Goal: Answer question/provide support: Share knowledge or assist other users

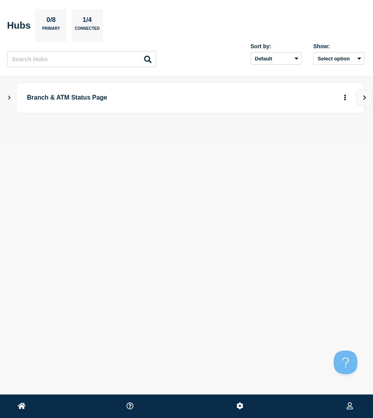
click at [8, 100] on button "Show Connected Hubs" at bounding box center [9, 98] width 4 height 6
click at [8, 100] on icon "Show Connected Hubs" at bounding box center [9, 97] width 4 height 5
click at [8, 100] on button "Show Connected Hubs" at bounding box center [9, 98] width 4 height 6
click at [329, 139] on icon "button" at bounding box center [332, 136] width 6 height 5
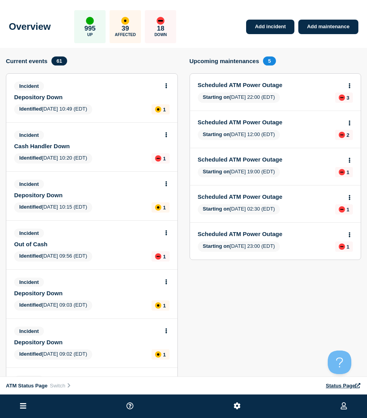
click at [25, 406] on icon at bounding box center [23, 405] width 6 height 5
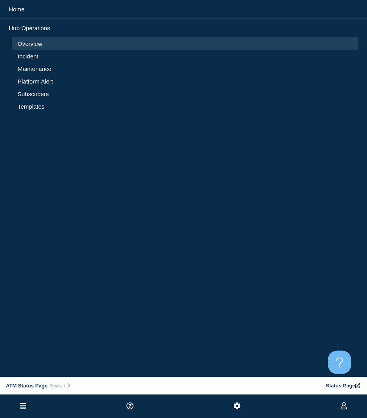
click at [29, 54] on link "Incident" at bounding box center [185, 56] width 335 height 7
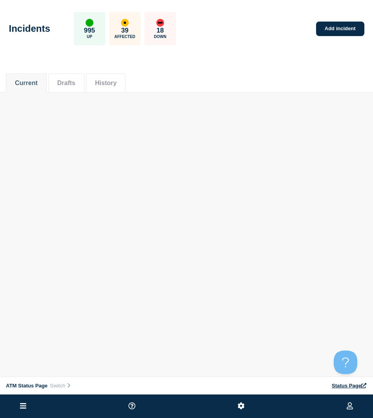
click at [218, 87] on div "Current Drafts History" at bounding box center [186, 79] width 361 height 27
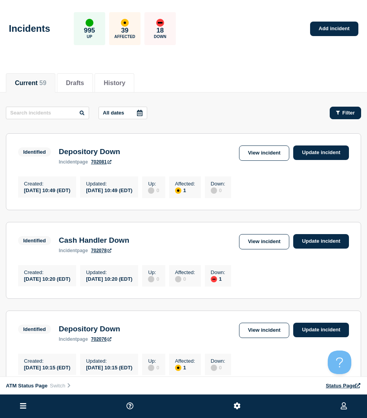
click at [343, 108] on button "Filter" at bounding box center [345, 113] width 31 height 13
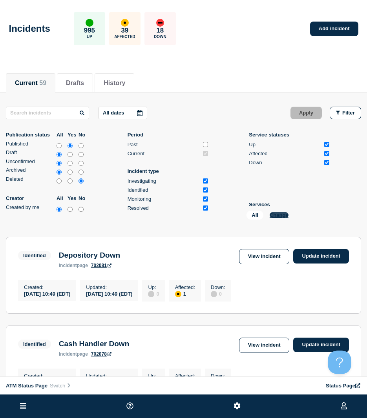
click at [281, 215] on button "Change" at bounding box center [279, 215] width 19 height 6
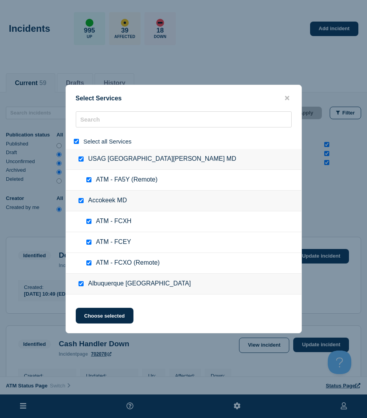
click at [74, 139] on div at bounding box center [77, 141] width 11 height 7
click at [76, 140] on input "select all" at bounding box center [76, 141] width 5 height 5
checkbox input "false"
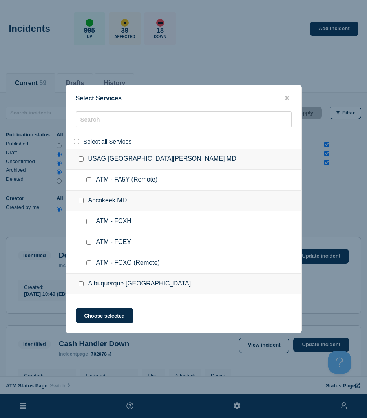
checkbox input "false"
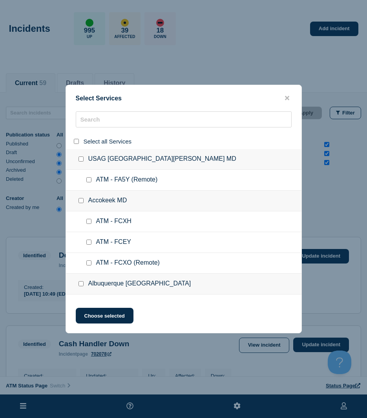
checkbox input "false"
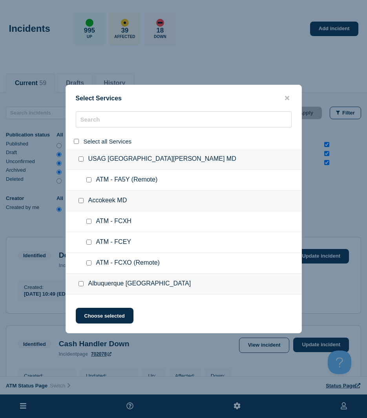
checkbox input "false"
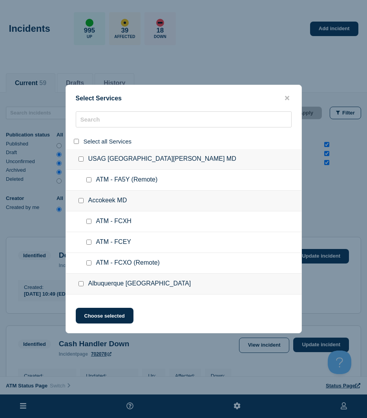
checkbox input "false"
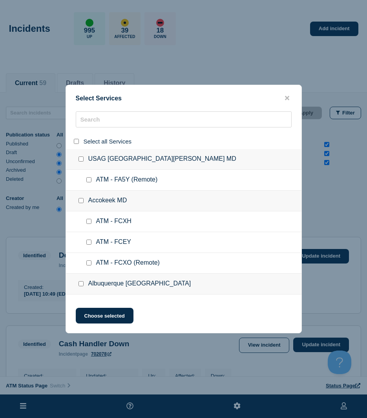
checkbox input "false"
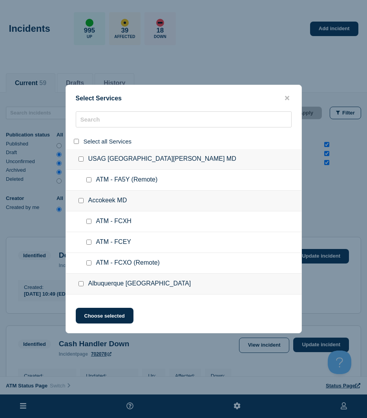
checkbox input "false"
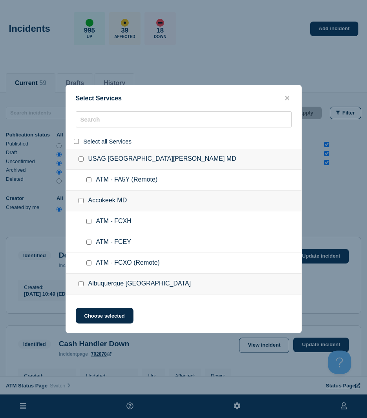
checkbox input "false"
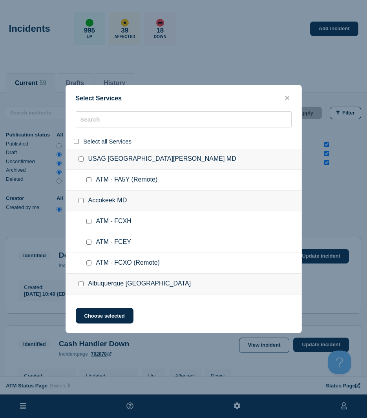
checkbox input "false"
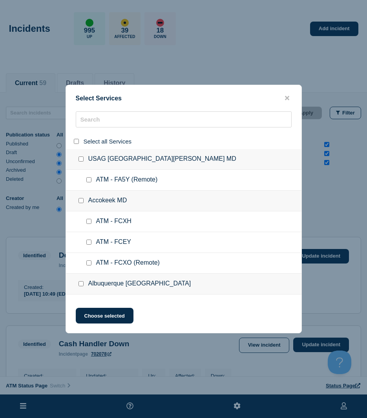
checkbox input "false"
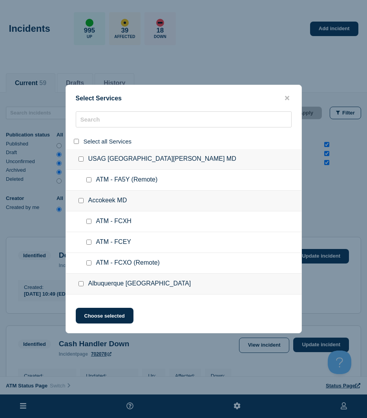
checkbox input "false"
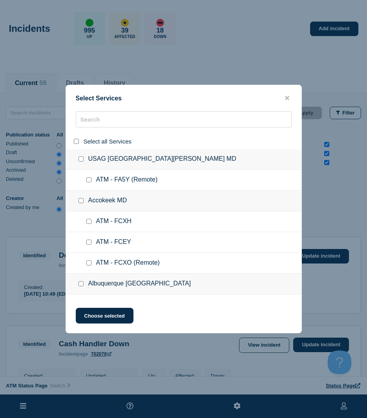
checkbox input "false"
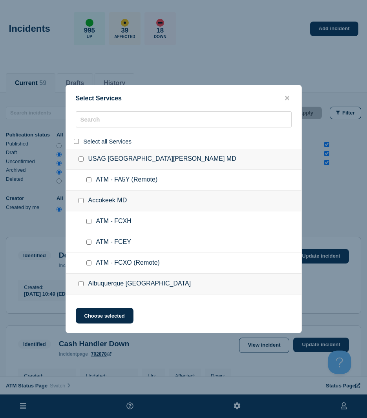
checkbox input "false"
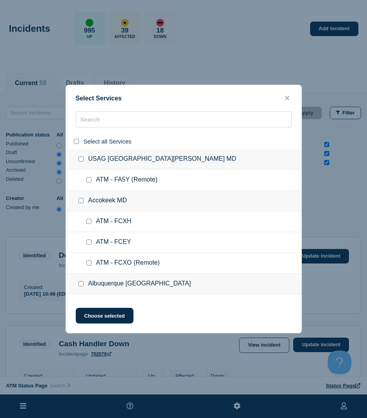
checkbox input "false"
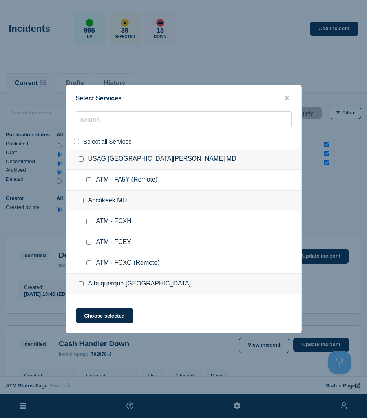
checkbox input "false"
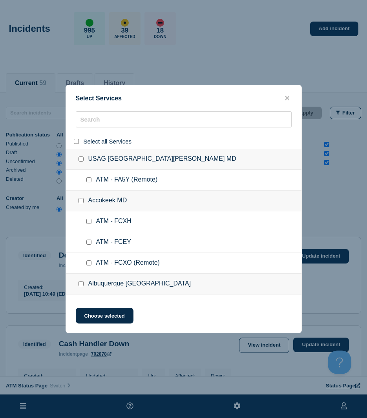
checkbox input "false"
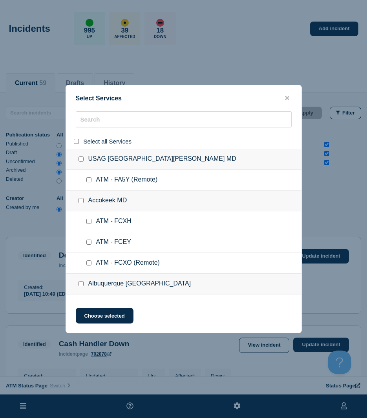
checkbox input "false"
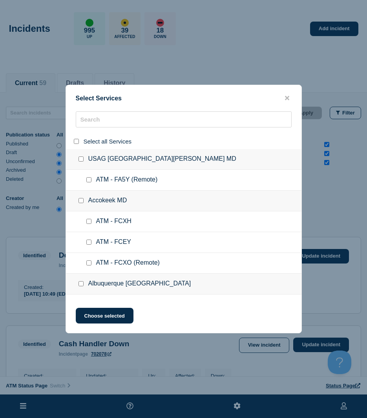
checkbox input "false"
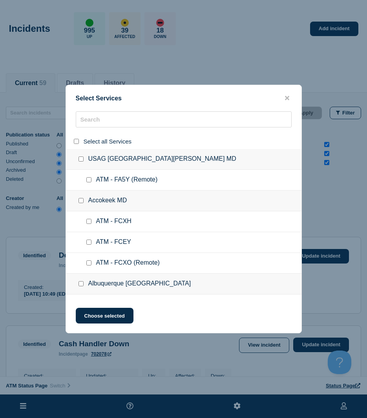
checkbox input "false"
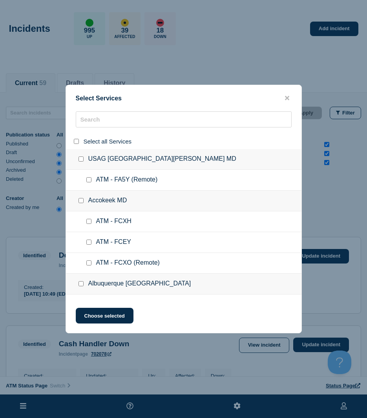
checkbox input "false"
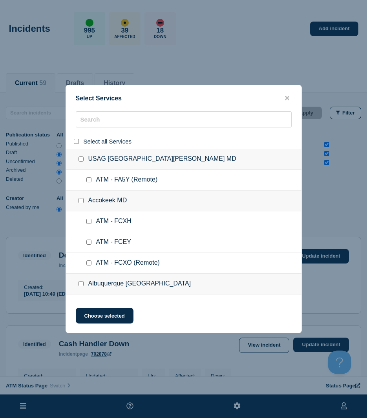
checkbox input "false"
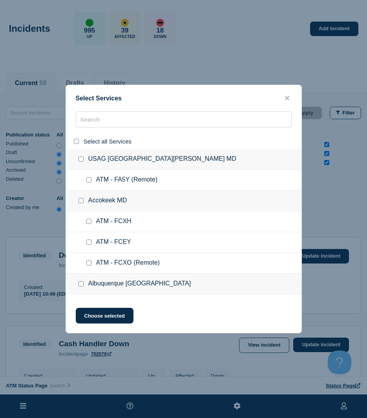
checkbox input "false"
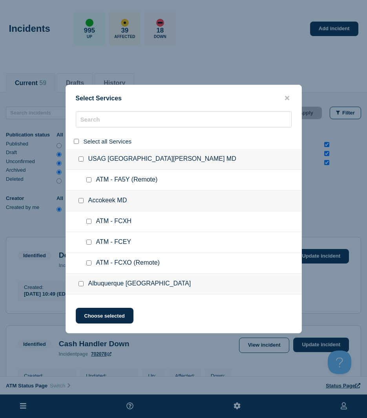
checkbox input "false"
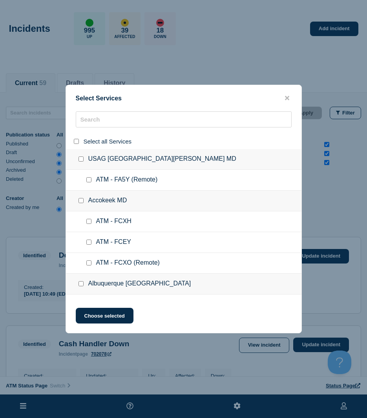
checkbox input "false"
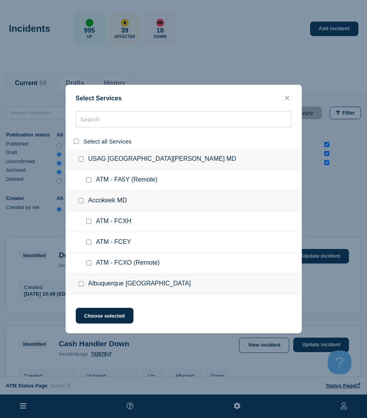
checkbox input "false"
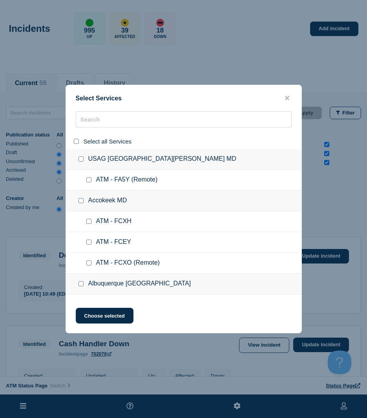
checkbox input "false"
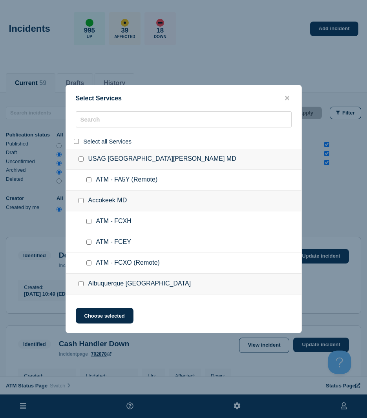
checkbox input "false"
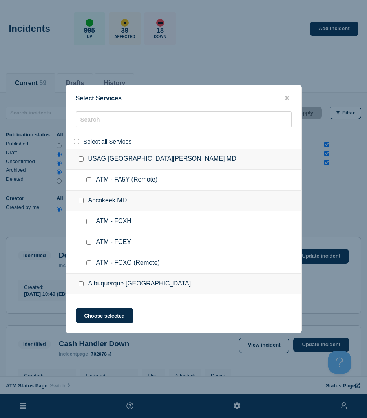
checkbox input "false"
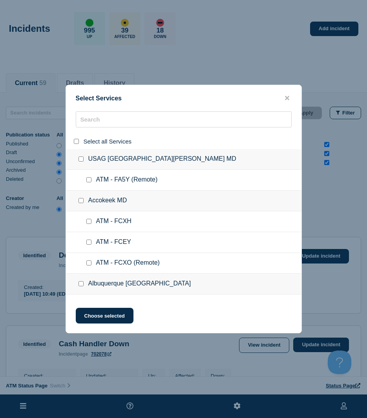
checkbox input "false"
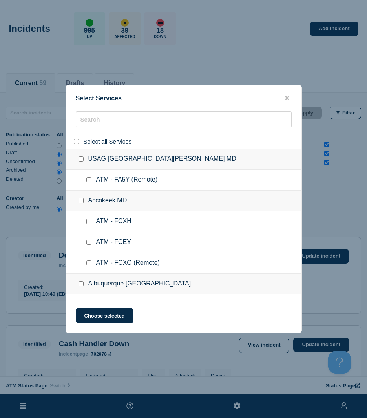
checkbox input "false"
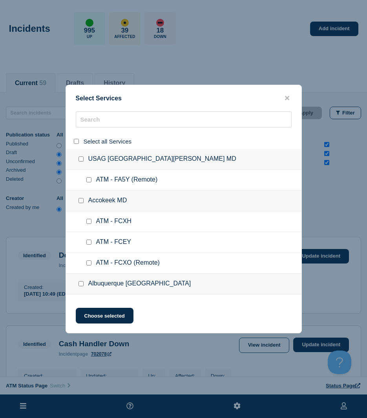
checkbox input "false"
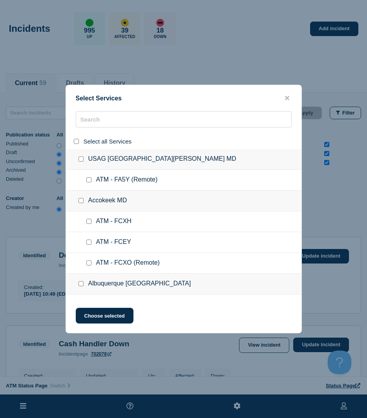
checkbox input "false"
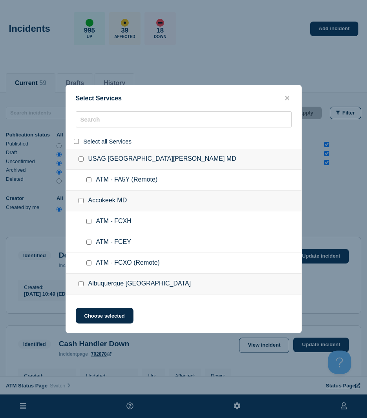
checkbox input "false"
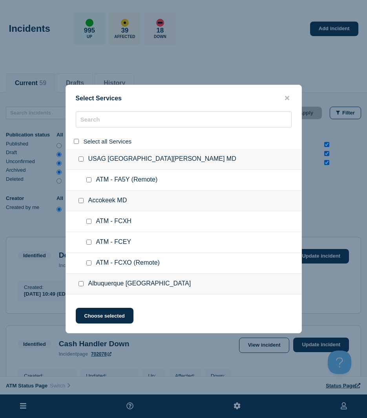
checkbox input "false"
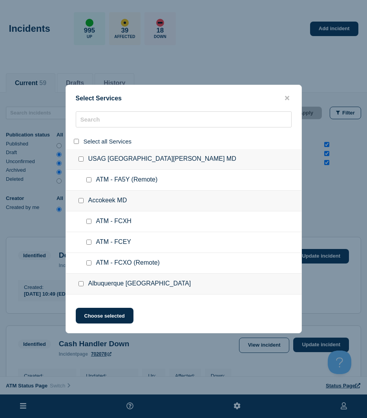
checkbox input "false"
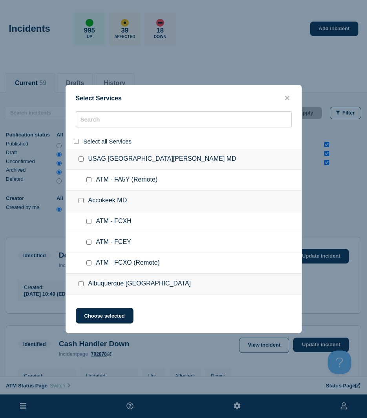
checkbox input "false"
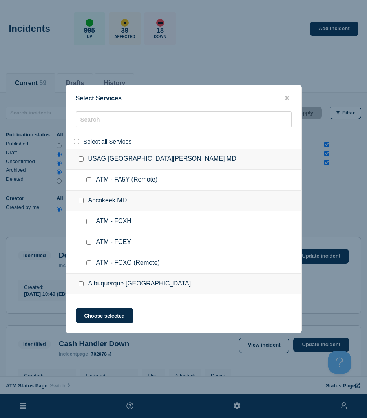
checkbox input "false"
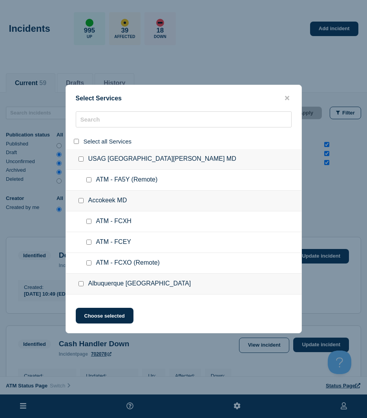
checkbox input "false"
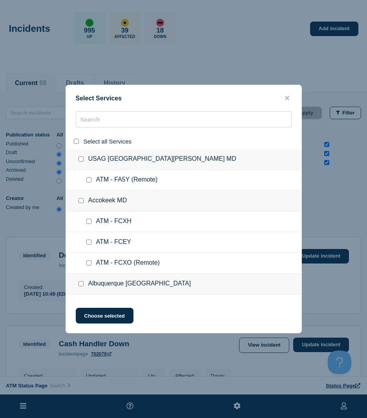
checkbox input "false"
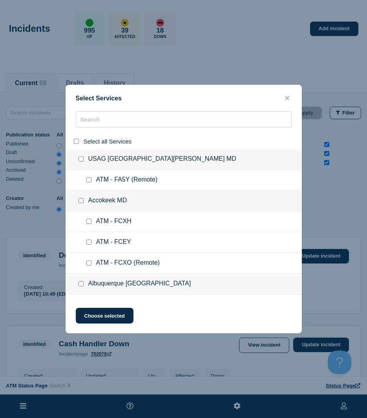
checkbox input "false"
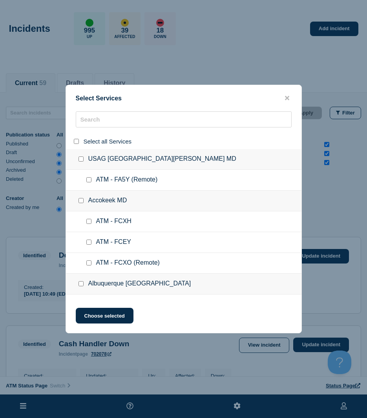
checkbox input "false"
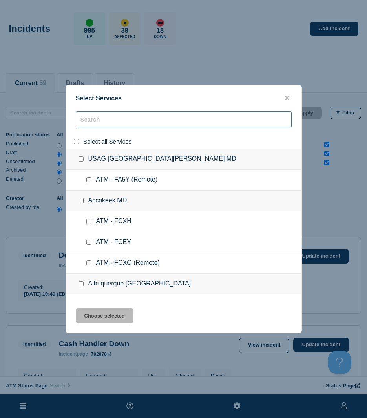
click at [86, 124] on input "search" at bounding box center [184, 119] width 216 height 16
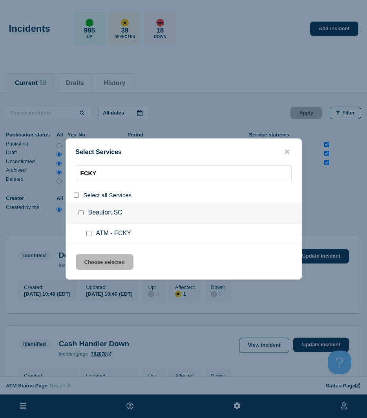
click at [89, 233] on input "service: ATM - FCKY" at bounding box center [88, 233] width 5 height 5
click at [95, 263] on button "Choose selected" at bounding box center [105, 262] width 58 height 16
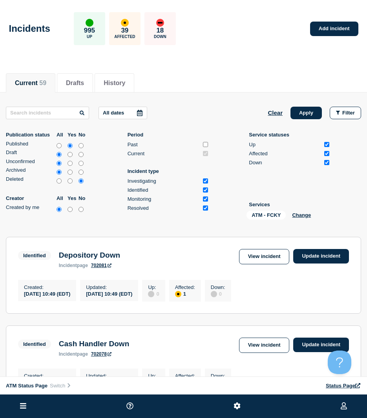
click at [311, 110] on button "Apply" at bounding box center [305, 113] width 31 height 13
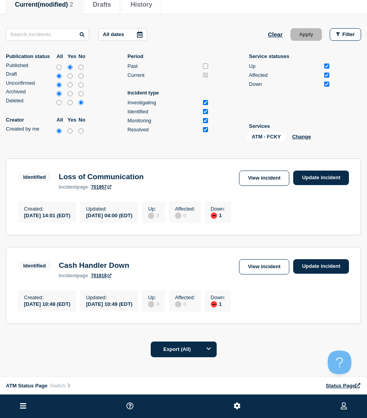
scroll to position [131, 0]
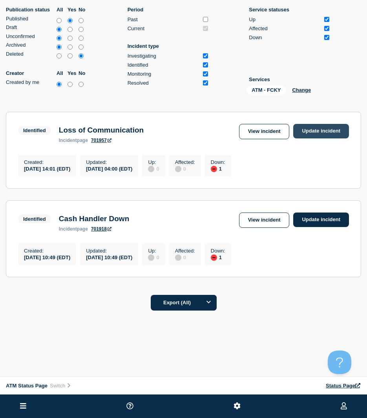
click at [328, 125] on link "Update incident" at bounding box center [321, 131] width 56 height 15
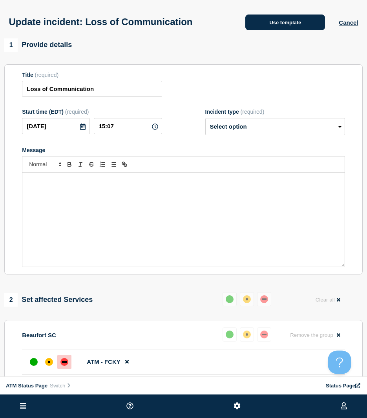
click at [292, 24] on button "Use template" at bounding box center [285, 23] width 80 height 16
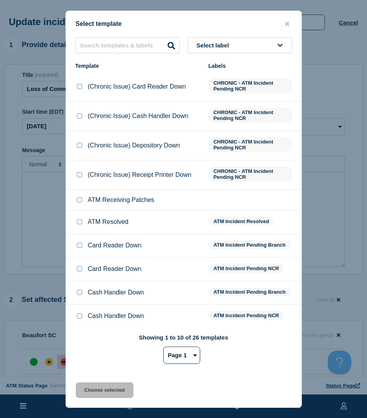
click at [80, 224] on input "ATM Resolved checkbox" at bounding box center [79, 221] width 5 height 5
click at [102, 381] on div "Select template Select label Template Labels (Chronic Issue) Card Reader Down C…" at bounding box center [184, 209] width 236 height 397
click at [101, 385] on button "Choose selected" at bounding box center [105, 391] width 58 height 16
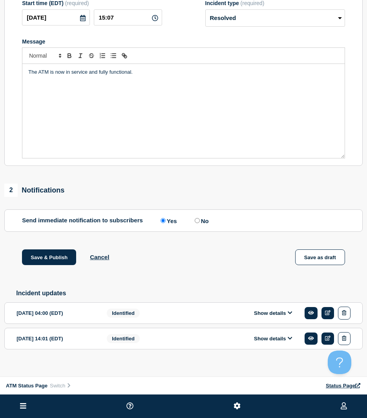
scroll to position [129, 0]
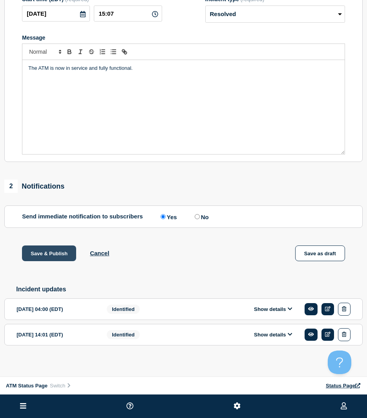
click at [47, 257] on button "Save & Publish" at bounding box center [49, 254] width 54 height 16
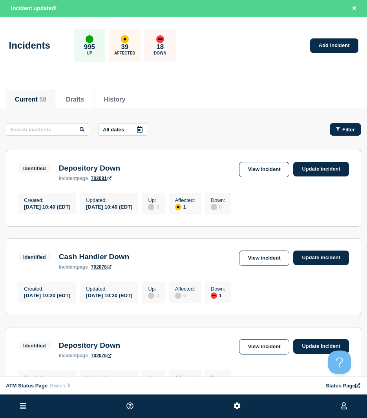
click at [351, 133] on button "Filter" at bounding box center [345, 129] width 31 height 13
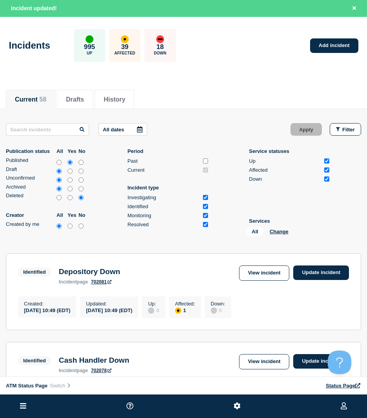
click at [275, 235] on div "All Change" at bounding box center [285, 233] width 78 height 12
drag, startPoint x: 275, startPoint y: 235, endPoint x: 275, endPoint y: 230, distance: 4.7
click at [275, 230] on button "Change" at bounding box center [279, 232] width 19 height 6
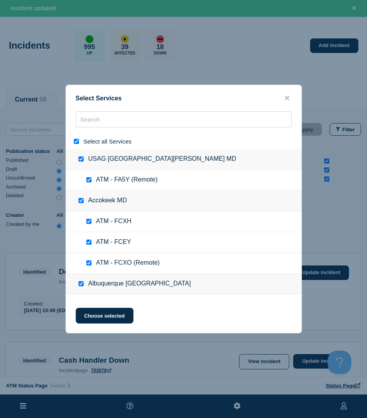
click at [73, 142] on div at bounding box center [77, 141] width 11 height 7
click at [104, 118] on input "search" at bounding box center [184, 119] width 216 height 16
click at [74, 146] on div "Select all Services" at bounding box center [183, 141] width 235 height 15
click at [75, 141] on input "select all" at bounding box center [76, 141] width 5 height 5
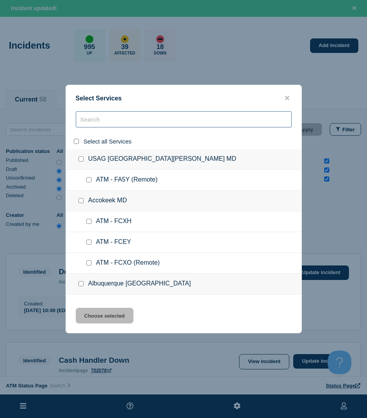
click at [105, 117] on input "search" at bounding box center [184, 119] width 216 height 16
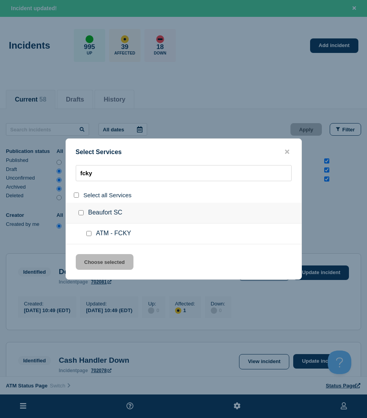
click at [88, 235] on input "service: ATM - FCKY" at bounding box center [88, 233] width 5 height 5
click at [98, 257] on button "Choose selected" at bounding box center [105, 262] width 58 height 16
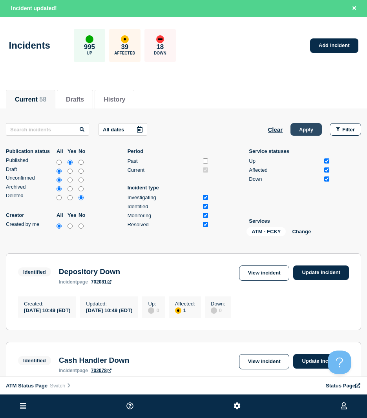
click at [308, 131] on button "Apply" at bounding box center [305, 129] width 31 height 13
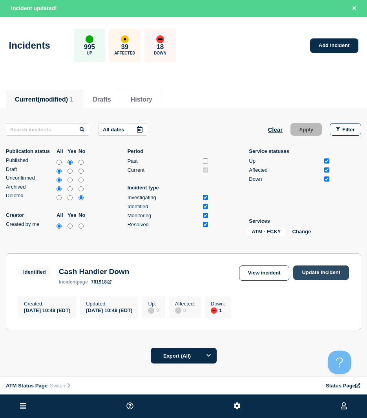
click at [330, 280] on link "Update incident" at bounding box center [321, 273] width 56 height 15
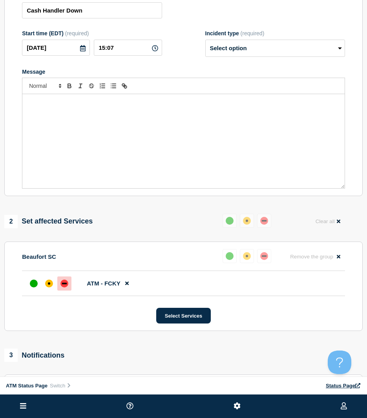
scroll to position [24, 0]
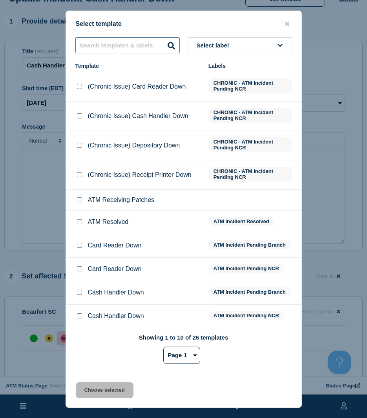
click at [152, 49] on input "text" at bounding box center [127, 45] width 104 height 16
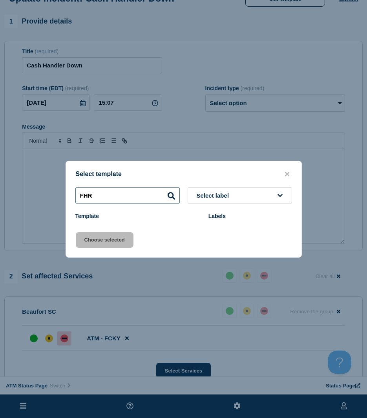
scroll to position [102, 0]
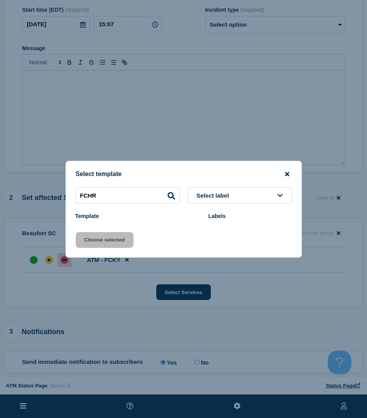
click at [287, 171] on icon "close button" at bounding box center [287, 174] width 4 height 6
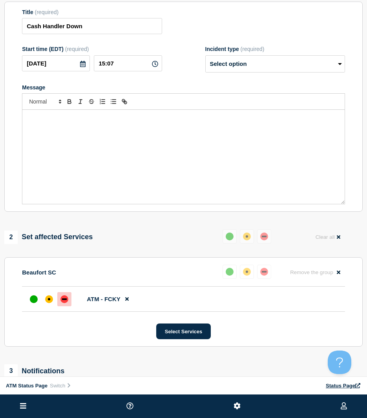
scroll to position [24, 0]
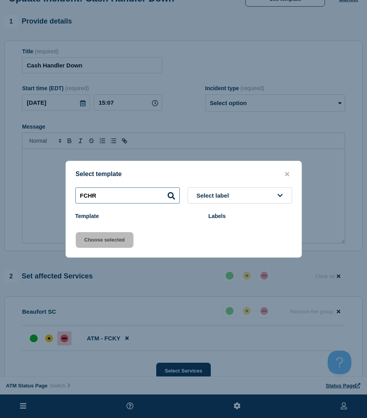
click at [103, 202] on input "FCHR" at bounding box center [127, 196] width 104 height 16
click at [106, 199] on input "FCHR" at bounding box center [127, 196] width 104 height 16
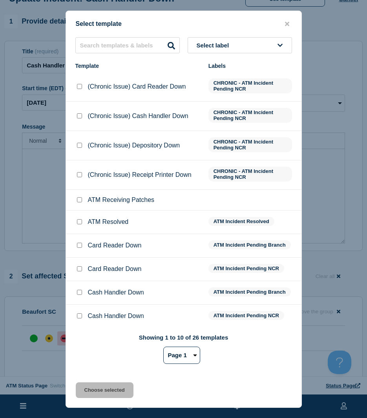
click at [77, 220] on input "ATM Resolved checkbox" at bounding box center [79, 221] width 5 height 5
click at [101, 399] on div "Select template Select label Template Labels (Chronic Issue) Card Reader Down C…" at bounding box center [184, 209] width 236 height 397
click at [101, 397] on button "Choose selected" at bounding box center [105, 391] width 58 height 16
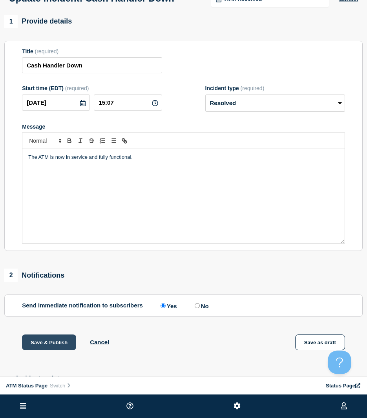
click at [71, 344] on button "Save & Publish" at bounding box center [49, 343] width 54 height 16
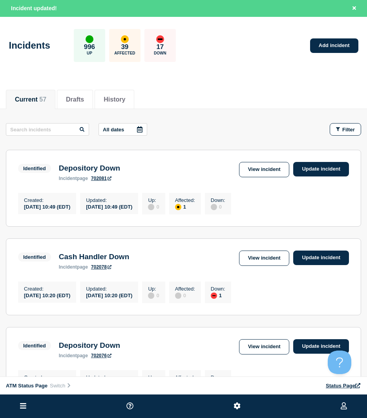
drag, startPoint x: 355, startPoint y: 124, endPoint x: 346, endPoint y: 142, distance: 19.8
click at [355, 124] on button "Filter" at bounding box center [345, 129] width 31 height 13
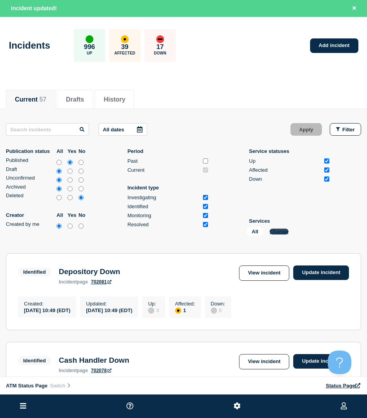
click at [281, 231] on button "Change" at bounding box center [279, 232] width 19 height 6
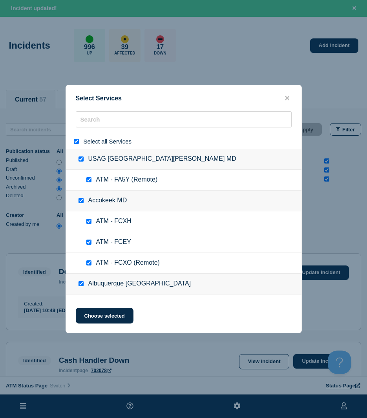
click at [78, 140] on input "select all" at bounding box center [76, 141] width 5 height 5
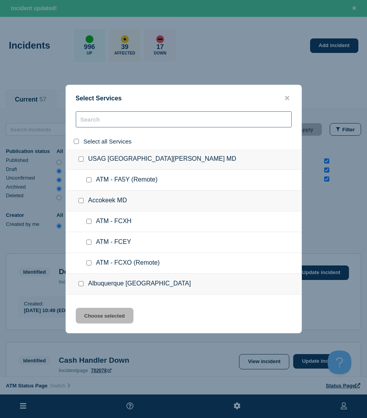
click at [98, 122] on input "search" at bounding box center [184, 119] width 216 height 16
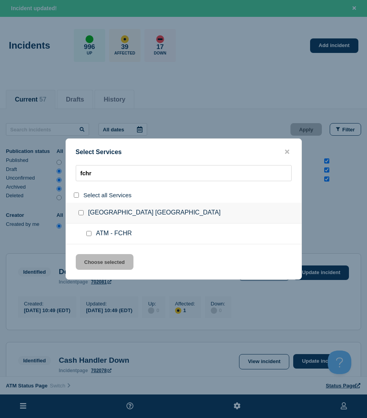
click at [90, 233] on input "service: ATM - FCHR" at bounding box center [88, 233] width 5 height 5
click at [93, 262] on button "Choose selected" at bounding box center [105, 262] width 58 height 16
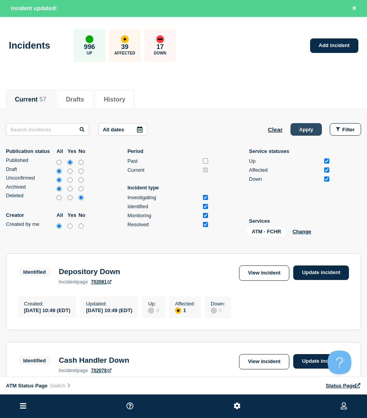
click at [294, 135] on button "Apply" at bounding box center [305, 129] width 31 height 13
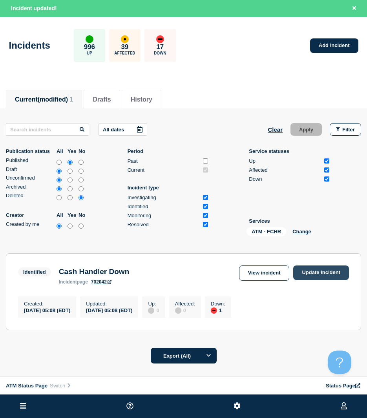
click at [341, 279] on link "Update incident" at bounding box center [321, 273] width 56 height 15
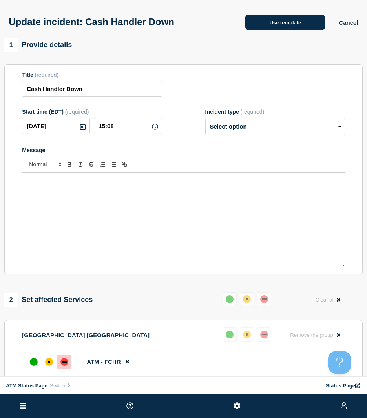
click at [254, 30] on button "Use template" at bounding box center [285, 23] width 80 height 16
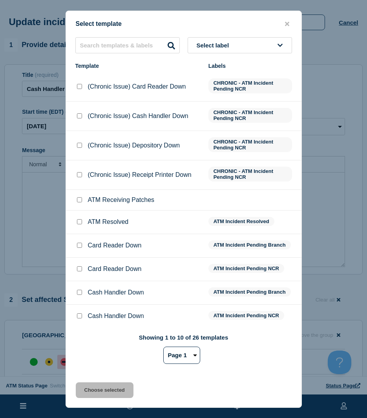
click at [77, 234] on li "ATM Resolved ATM Incident Resolved" at bounding box center [183, 246] width 235 height 24
click at [77, 224] on input "ATM Resolved checkbox" at bounding box center [79, 221] width 5 height 5
click at [124, 384] on button "Choose selected" at bounding box center [105, 391] width 58 height 16
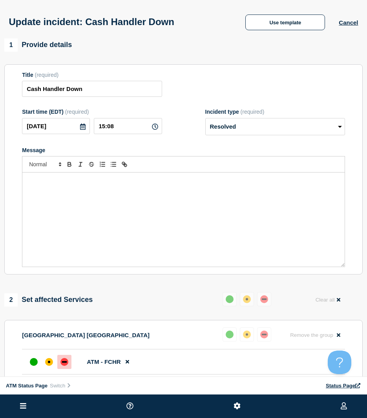
scroll to position [39, 0]
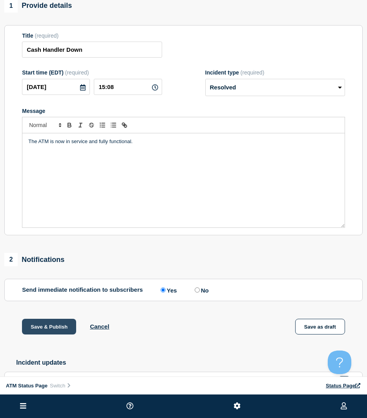
click at [60, 329] on button "Save & Publish" at bounding box center [49, 327] width 54 height 16
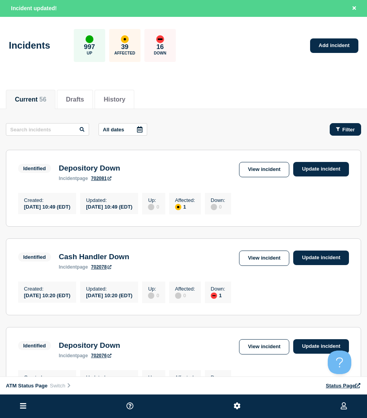
drag, startPoint x: 329, startPoint y: 131, endPoint x: 333, endPoint y: 133, distance: 4.9
click at [333, 133] on div "Filter" at bounding box center [341, 129] width 39 height 13
click at [333, 133] on button "Filter" at bounding box center [345, 129] width 31 height 13
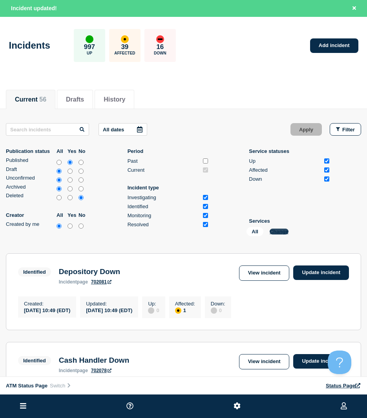
click at [273, 233] on button "Change" at bounding box center [279, 232] width 19 height 6
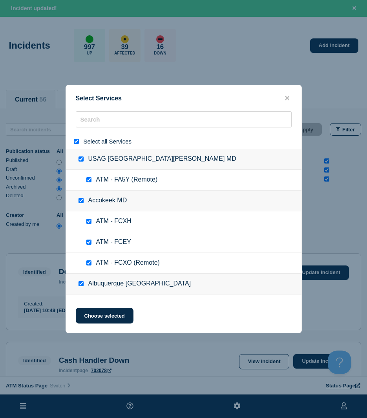
drag, startPoint x: 74, startPoint y: 142, endPoint x: 96, endPoint y: 116, distance: 33.7
click at [75, 142] on input "select all" at bounding box center [76, 141] width 5 height 5
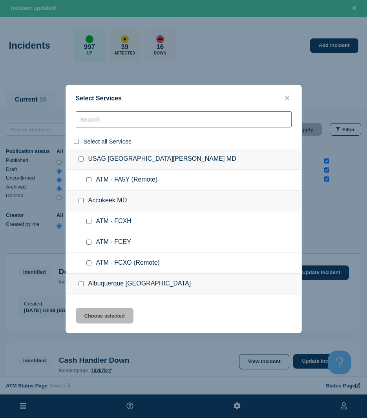
click at [96, 116] on input "search" at bounding box center [184, 119] width 216 height 16
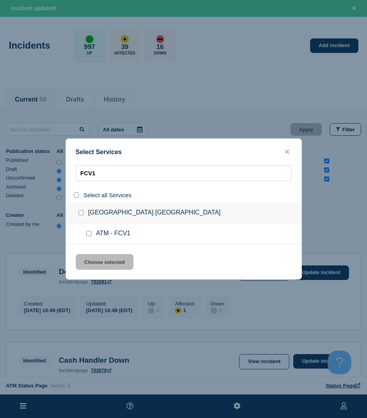
click at [88, 233] on input "service: ATM - FCV1" at bounding box center [88, 233] width 5 height 5
drag, startPoint x: 91, startPoint y: 255, endPoint x: 228, endPoint y: 183, distance: 155.3
click at [91, 255] on button "Choose selected" at bounding box center [105, 262] width 58 height 16
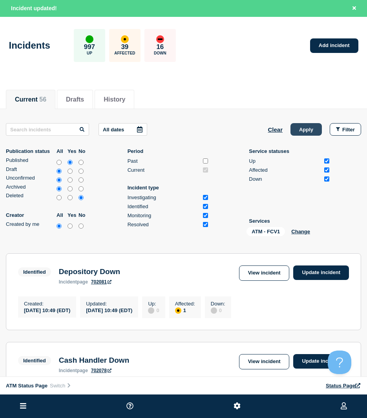
click at [311, 133] on button "Apply" at bounding box center [305, 129] width 31 height 13
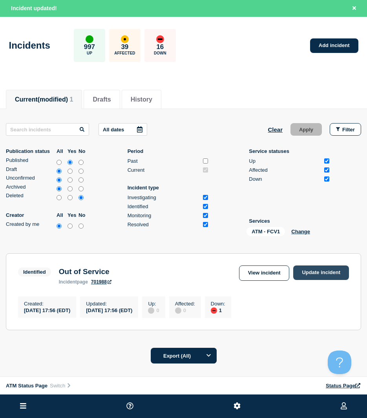
click at [322, 277] on link "Update incident" at bounding box center [321, 273] width 56 height 15
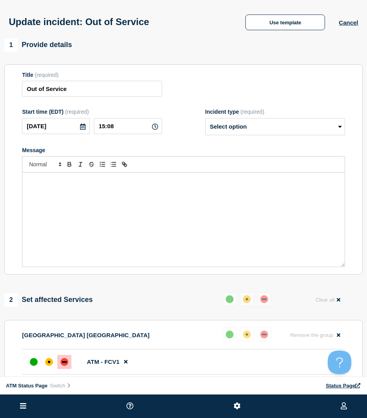
click at [319, 11] on div "Update incident: Out of Service Use template Cancel" at bounding box center [183, 19] width 367 height 38
click at [297, 29] on button "Use template" at bounding box center [285, 23] width 80 height 16
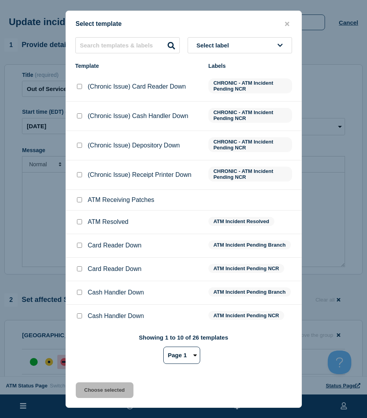
click at [77, 224] on input "ATM Resolved checkbox" at bounding box center [79, 221] width 5 height 5
click at [95, 397] on button "Choose selected" at bounding box center [105, 391] width 58 height 16
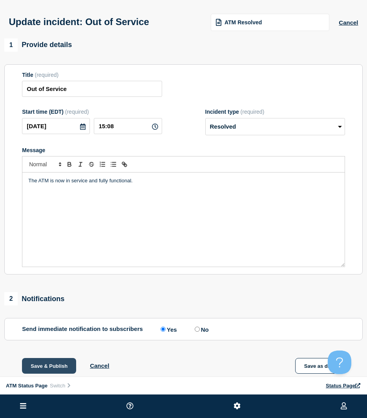
click at [45, 367] on button "Save & Publish" at bounding box center [49, 366] width 54 height 16
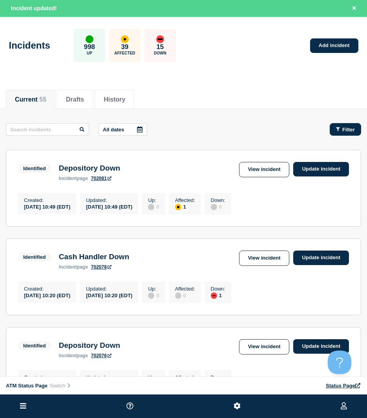
click at [330, 133] on button "Filter" at bounding box center [345, 129] width 31 height 13
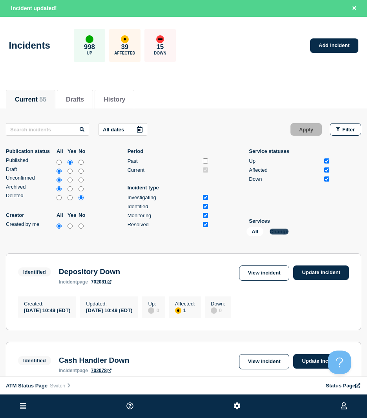
click at [279, 232] on button "Change" at bounding box center [279, 232] width 19 height 6
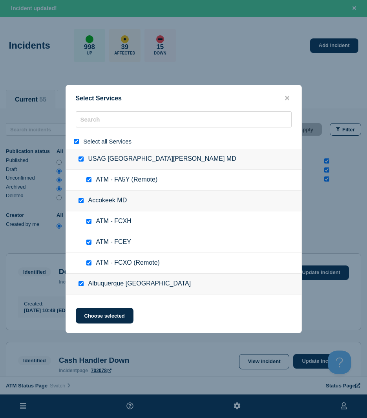
click at [75, 140] on input "select all" at bounding box center [76, 141] width 5 height 5
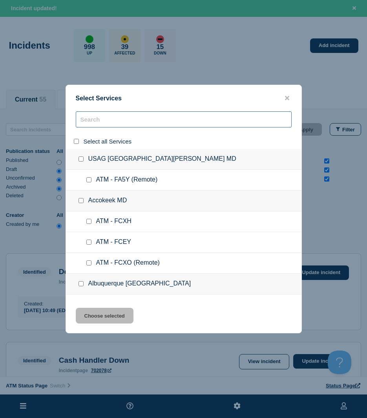
click at [92, 120] on input "search" at bounding box center [184, 119] width 216 height 16
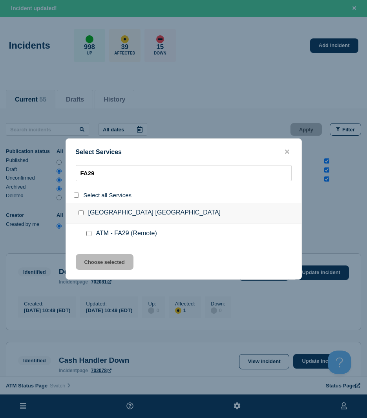
click at [88, 234] on input "service: ATM - FA29 (Remote)" at bounding box center [88, 233] width 5 height 5
click at [88, 264] on button "Choose selected" at bounding box center [105, 262] width 58 height 16
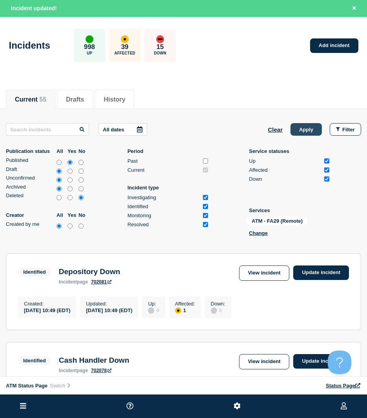
drag, startPoint x: 302, startPoint y: 139, endPoint x: 302, endPoint y: 133, distance: 6.3
click at [302, 139] on div "All dates Clear Apply Filter Publication status All Yes No Published Draft Unco…" at bounding box center [183, 181] width 355 height 116
click at [302, 132] on button "Apply" at bounding box center [305, 129] width 31 height 13
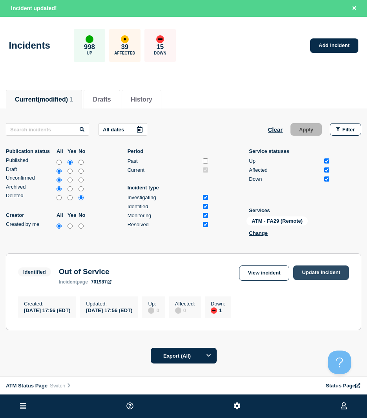
click at [316, 277] on link "Update incident" at bounding box center [321, 273] width 56 height 15
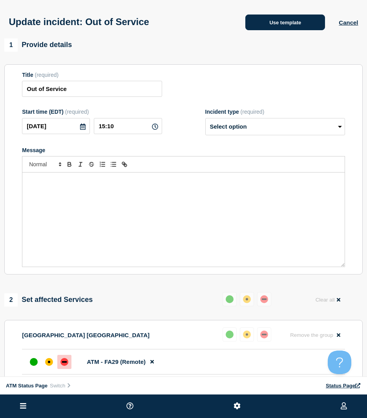
click at [278, 22] on button "Use template" at bounding box center [285, 23] width 80 height 16
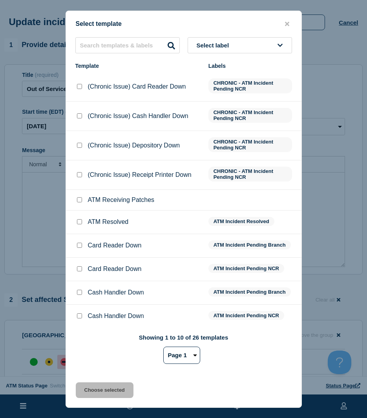
click at [78, 224] on input "ATM Resolved checkbox" at bounding box center [79, 221] width 5 height 5
click at [87, 389] on button "Choose selected" at bounding box center [105, 391] width 58 height 16
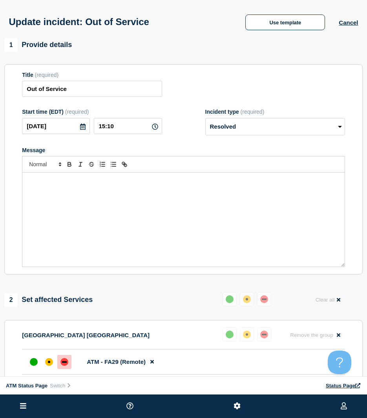
scroll to position [39, 0]
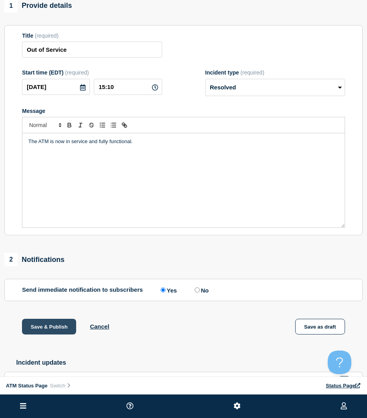
click at [58, 323] on button "Save & Publish" at bounding box center [49, 327] width 54 height 16
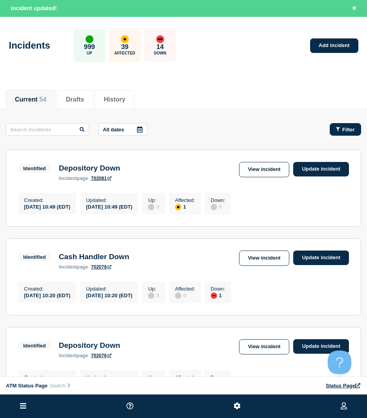
click at [341, 129] on div "Filter" at bounding box center [345, 130] width 19 height 6
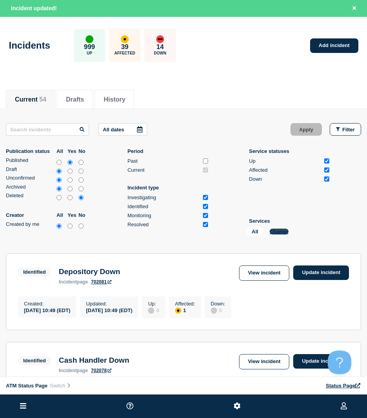
click at [282, 229] on button "Change" at bounding box center [279, 232] width 19 height 6
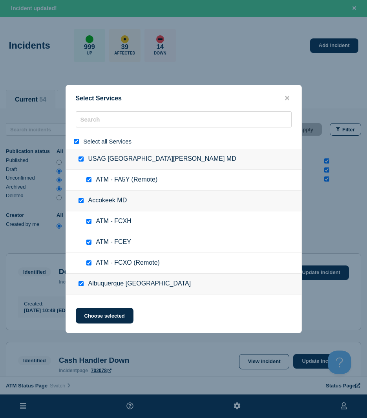
click at [75, 139] on div at bounding box center [77, 141] width 11 height 7
click at [77, 141] on input "select all" at bounding box center [76, 141] width 5 height 5
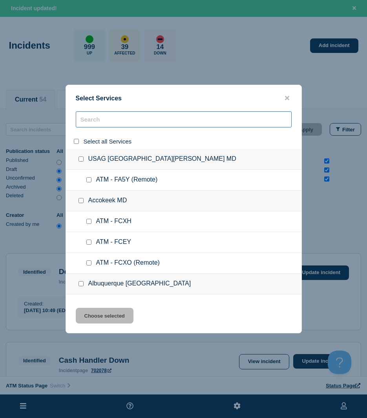
click at [94, 113] on input "search" at bounding box center [184, 119] width 216 height 16
click at [94, 114] on input "search" at bounding box center [184, 119] width 216 height 16
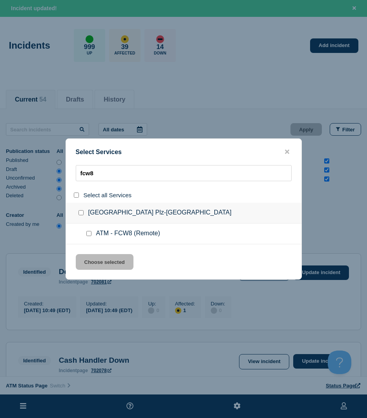
click at [91, 235] on input "service: ATM - FCW8 (Remote)" at bounding box center [88, 233] width 5 height 5
click at [91, 259] on button "Choose selected" at bounding box center [105, 262] width 58 height 16
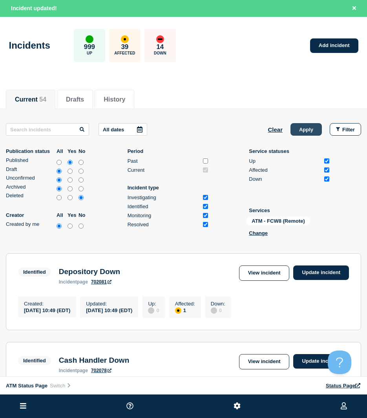
click at [304, 133] on button "Apply" at bounding box center [305, 129] width 31 height 13
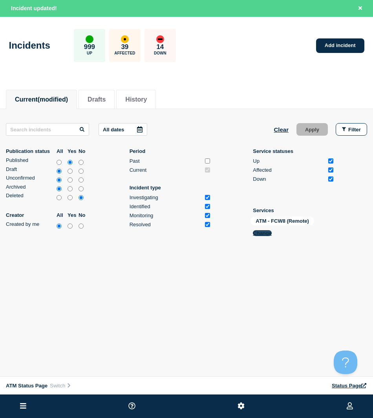
click at [259, 235] on button "Change" at bounding box center [262, 233] width 19 height 6
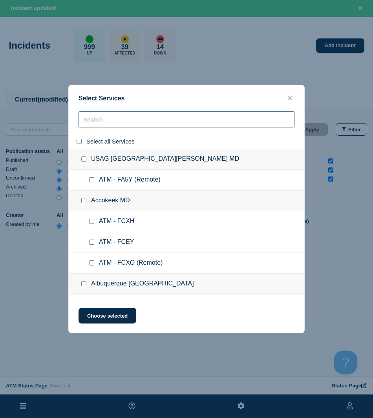
click at [113, 118] on input "search" at bounding box center [186, 119] width 216 height 16
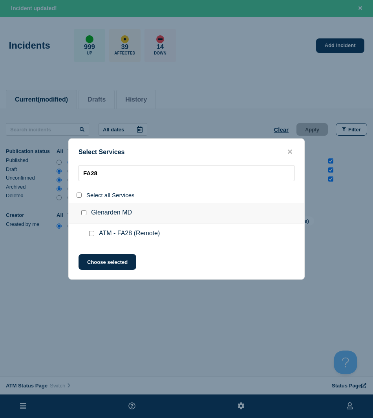
click at [88, 236] on div at bounding box center [92, 234] width 11 height 8
click at [89, 231] on div at bounding box center [92, 234] width 11 height 8
click at [89, 233] on input "service: ATM - FA28 (Remote)" at bounding box center [91, 233] width 5 height 5
click at [98, 259] on button "Choose selected" at bounding box center [107, 262] width 58 height 16
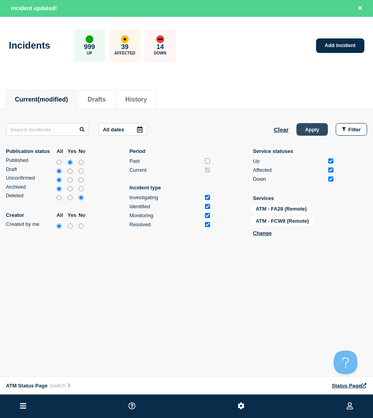
click at [322, 130] on button "Apply" at bounding box center [311, 129] width 31 height 13
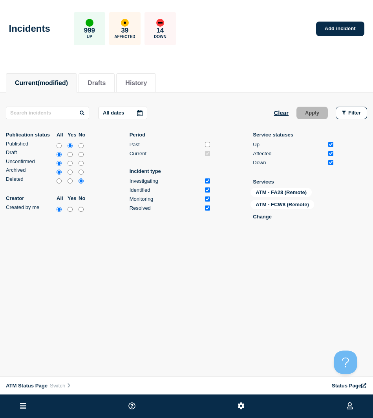
click at [269, 222] on div "ATM - FA28 (Remote) ATM - FCW8 (Remote) Change" at bounding box center [289, 205] width 78 height 35
click at [267, 219] on button "Change" at bounding box center [262, 217] width 19 height 6
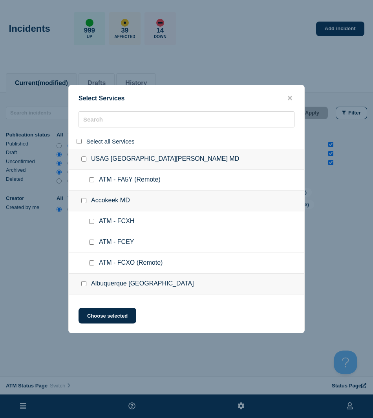
click at [93, 134] on div at bounding box center [186, 141] width 235 height 15
click at [94, 126] on input "search" at bounding box center [186, 119] width 216 height 16
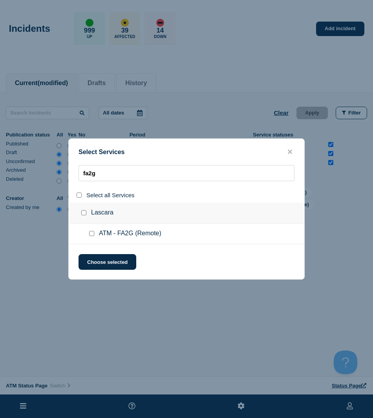
click at [92, 232] on input "service: ATM - FA2G (Remote)" at bounding box center [91, 233] width 5 height 5
click at [91, 261] on button "Choose selected" at bounding box center [107, 262] width 58 height 16
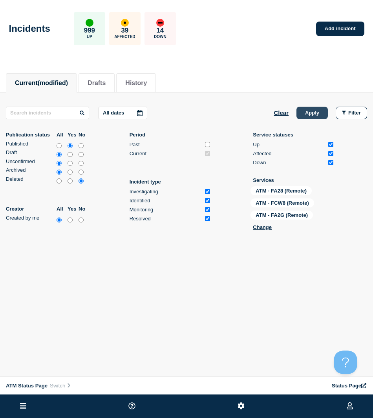
click at [308, 107] on button "Apply" at bounding box center [311, 113] width 31 height 13
click at [59, 84] on span "(modified)" at bounding box center [53, 83] width 30 height 7
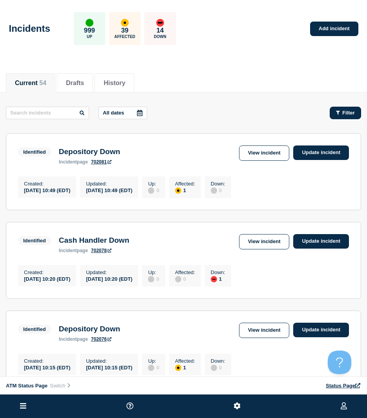
click at [355, 111] on button "Filter" at bounding box center [345, 113] width 31 height 13
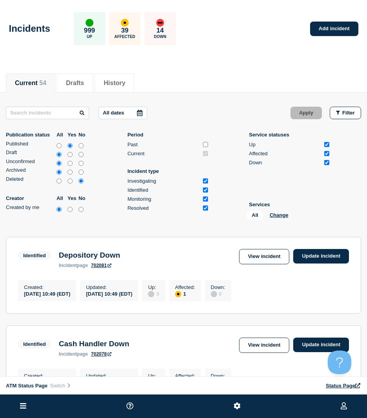
click at [289, 213] on div "All Change" at bounding box center [285, 217] width 78 height 12
click at [287, 213] on div "All Change" at bounding box center [285, 217] width 78 height 12
click at [287, 213] on button "Change" at bounding box center [279, 215] width 19 height 6
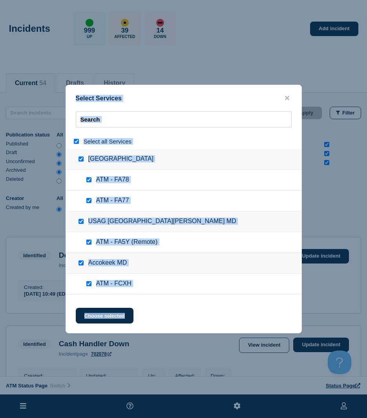
click at [77, 142] on input "select all" at bounding box center [76, 141] width 5 height 5
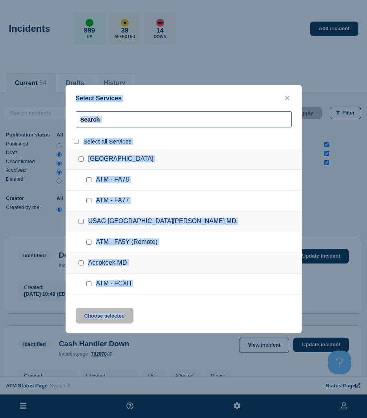
click at [104, 117] on input "search" at bounding box center [184, 119] width 216 height 16
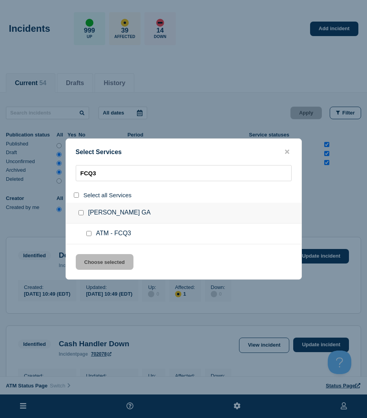
click at [89, 235] on input "service: ATM - FCQ3" at bounding box center [88, 233] width 5 height 5
click at [89, 257] on button "Choose selected" at bounding box center [105, 262] width 58 height 16
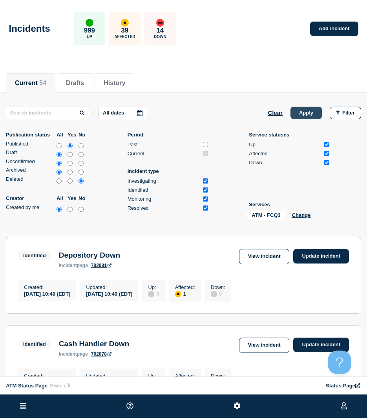
click at [308, 114] on button "Apply" at bounding box center [305, 113] width 31 height 13
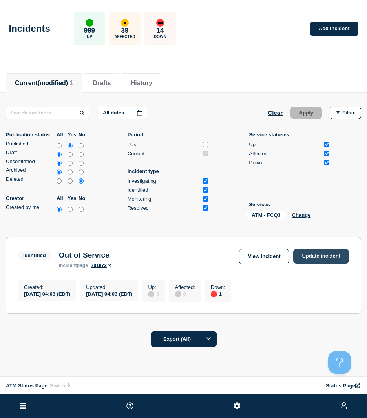
click at [334, 253] on link "Update incident" at bounding box center [321, 256] width 56 height 15
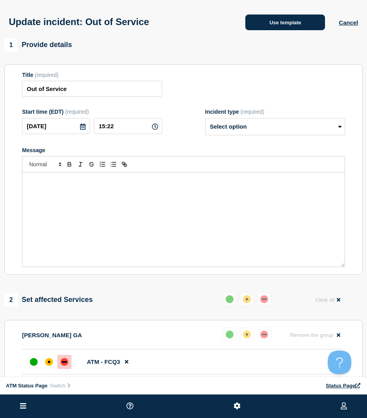
click at [280, 27] on button "Use template" at bounding box center [285, 23] width 80 height 16
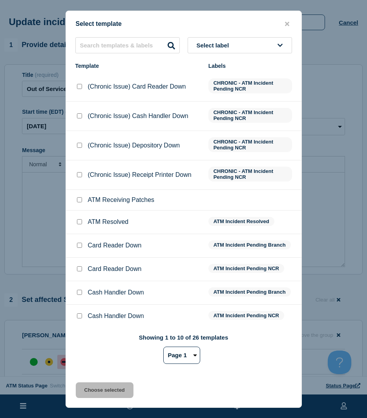
click at [81, 222] on input "ATM Resolved checkbox" at bounding box center [79, 221] width 5 height 5
click at [106, 388] on button "Choose selected" at bounding box center [105, 391] width 58 height 16
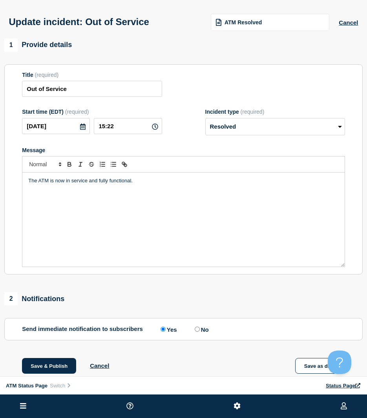
scroll to position [39, 0]
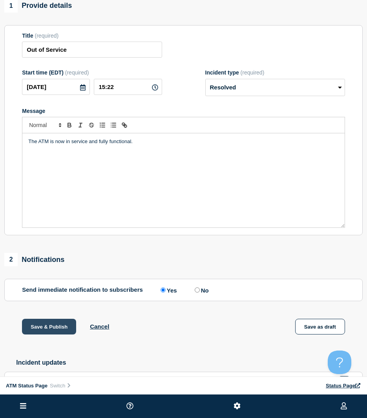
click at [56, 335] on button "Save & Publish" at bounding box center [49, 327] width 54 height 16
